Goal: Navigation & Orientation: Understand site structure

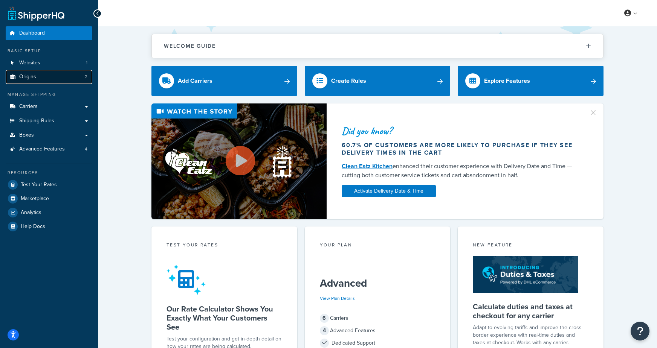
click at [74, 79] on link "Origins 2" at bounding box center [49, 77] width 87 height 14
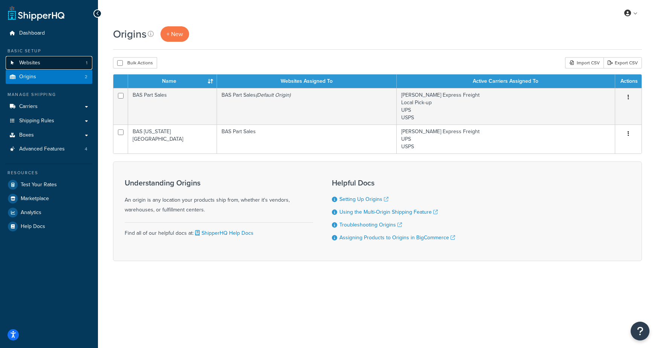
click at [40, 68] on link "Websites 1" at bounding box center [49, 63] width 87 height 14
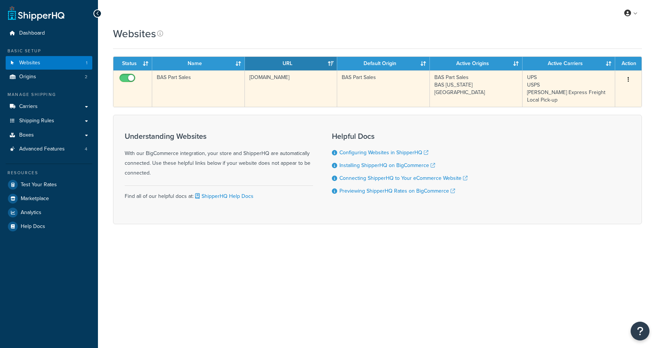
click at [212, 76] on td "BAS Part Sales" at bounding box center [198, 88] width 93 height 37
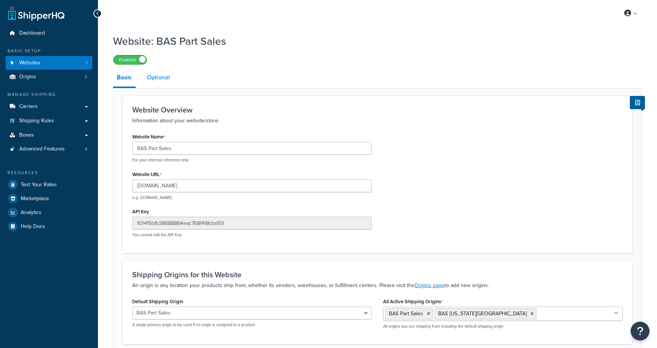
click at [156, 79] on link "Optional" at bounding box center [158, 78] width 31 height 18
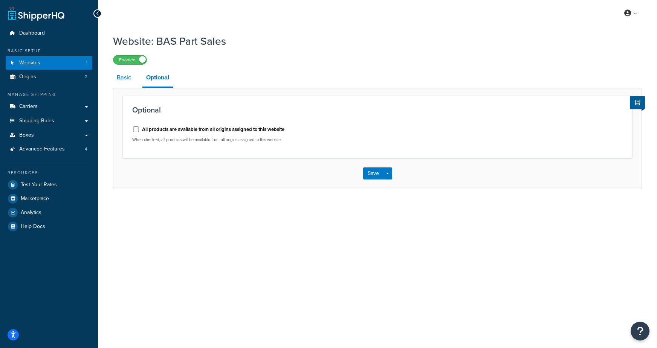
click at [117, 79] on link "Basic" at bounding box center [124, 78] width 22 height 18
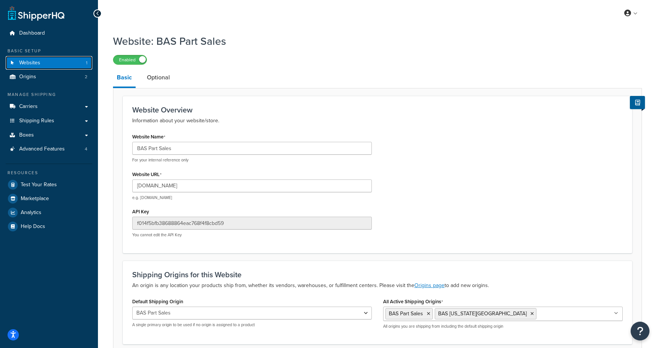
click at [53, 63] on link "Websites 1" at bounding box center [49, 63] width 87 height 14
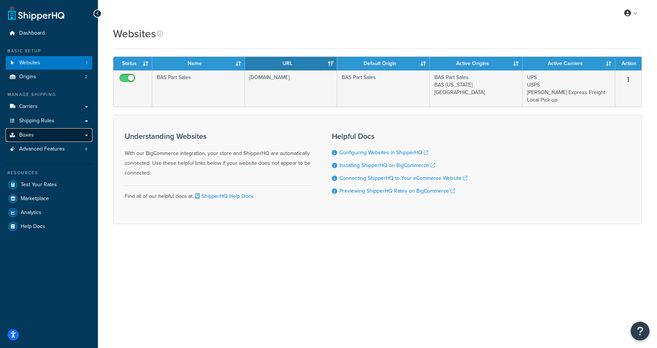
click at [62, 136] on link "Boxes" at bounding box center [49, 135] width 87 height 14
click at [49, 153] on link "Advanced Features 4" at bounding box center [49, 149] width 87 height 14
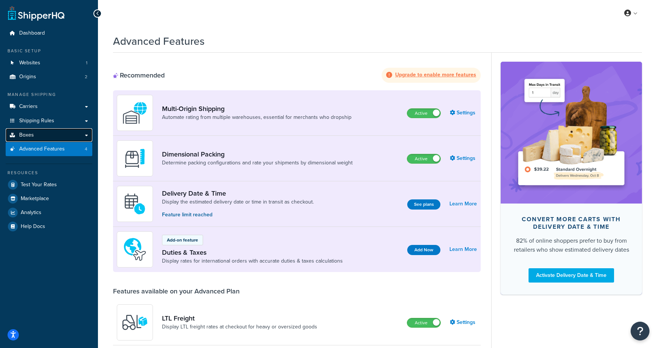
click at [55, 138] on link "Boxes" at bounding box center [49, 135] width 87 height 14
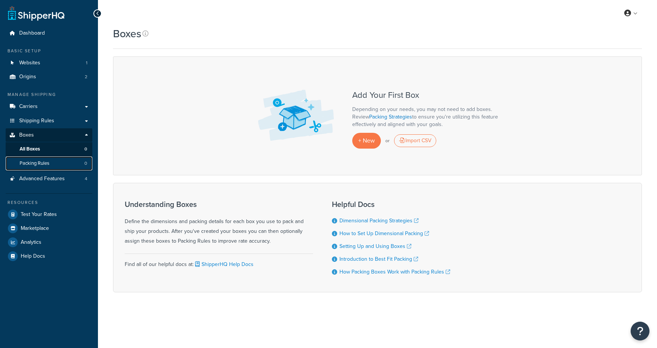
click at [45, 162] on span "Packing Rules" at bounding box center [35, 163] width 30 height 6
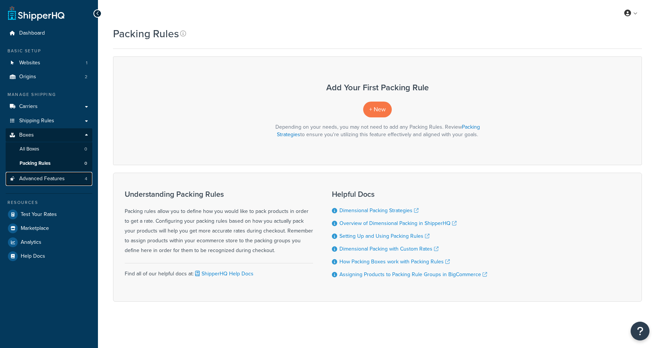
click at [49, 178] on span "Advanced Features" at bounding box center [42, 179] width 46 height 6
